Goal: Navigation & Orientation: Locate item on page

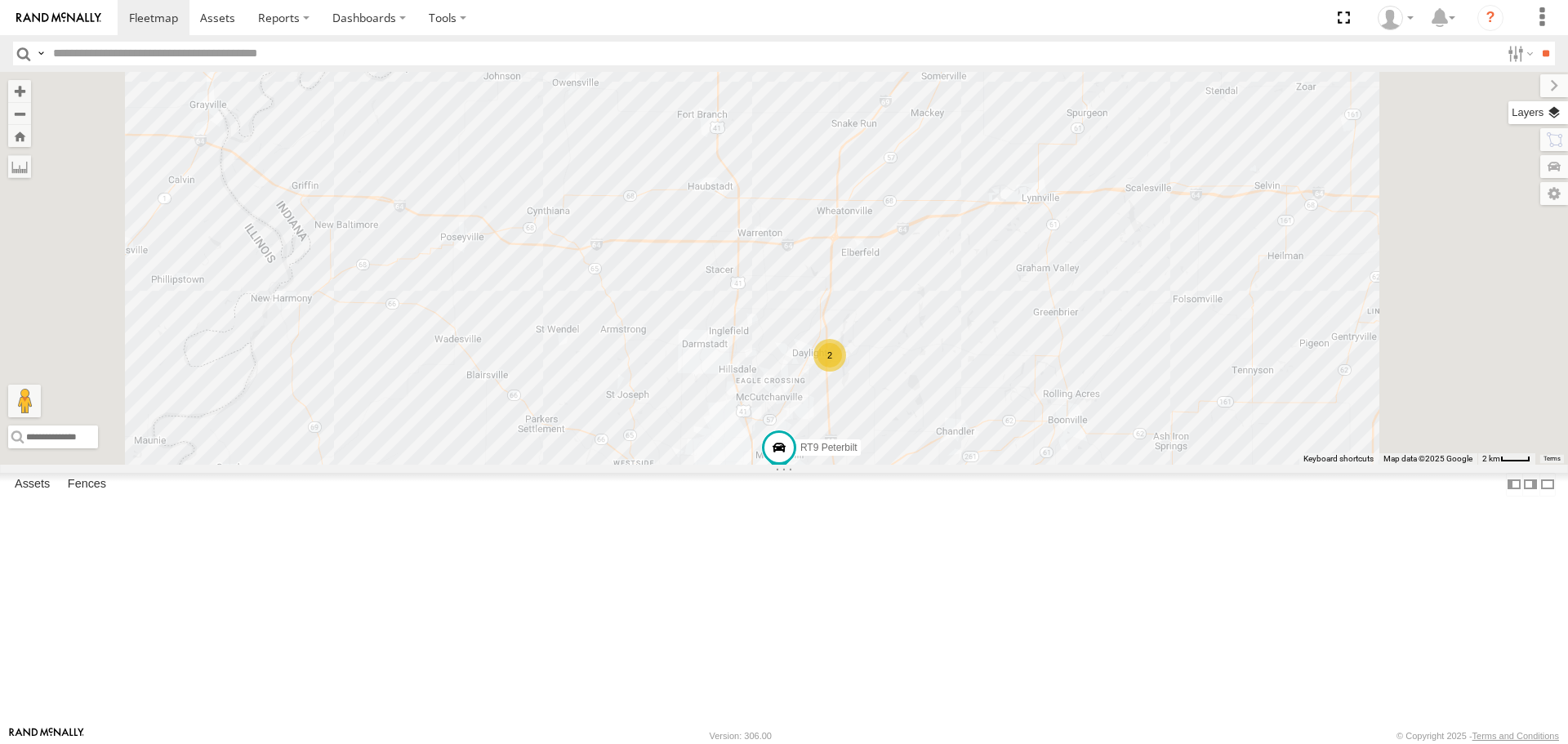
click at [1559, 108] on label at bounding box center [1538, 113] width 60 height 23
click at [0, 0] on span "Basemaps" at bounding box center [0, 0] width 0 height 0
click at [0, 0] on span "Satellite + Roadmap" at bounding box center [0, 0] width 0 height 0
